Goal: Entertainment & Leisure: Consume media (video, audio)

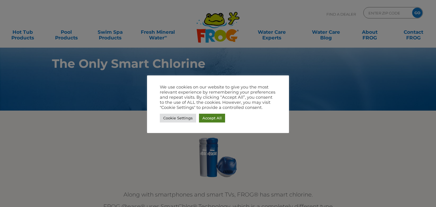
click at [207, 119] on link "Accept All" at bounding box center [212, 118] width 26 height 9
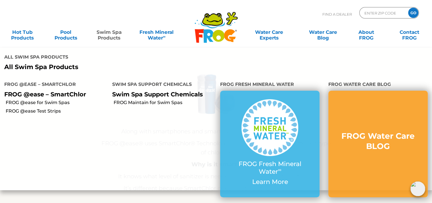
scroll to position [85, 0]
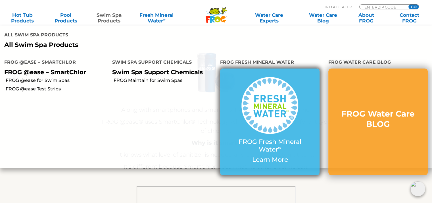
click at [283, 133] on img at bounding box center [269, 105] width 57 height 57
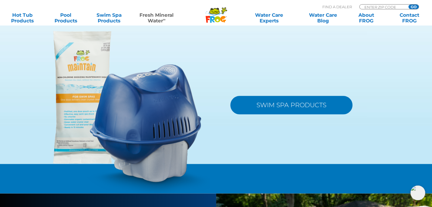
scroll to position [568, 0]
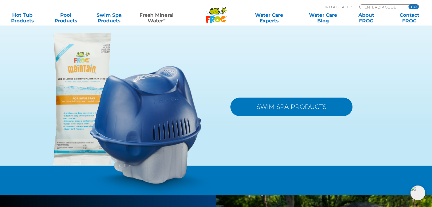
click at [256, 109] on link "SWIM SPA PRODUCTS" at bounding box center [291, 107] width 122 height 18
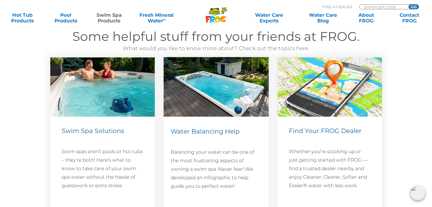
scroll to position [755, 0]
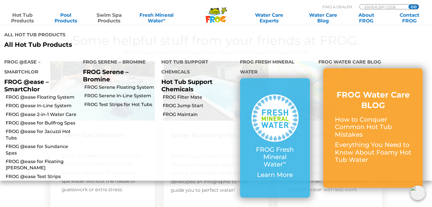
click at [21, 15] on link "Hot Tub Products" at bounding box center [22, 17] width 33 height 11
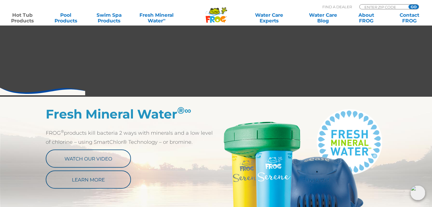
scroll to position [242, 0]
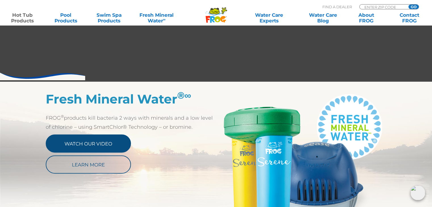
click at [92, 140] on link "Watch Our Video" at bounding box center [88, 144] width 85 height 18
